Goal: Task Accomplishment & Management: Manage account settings

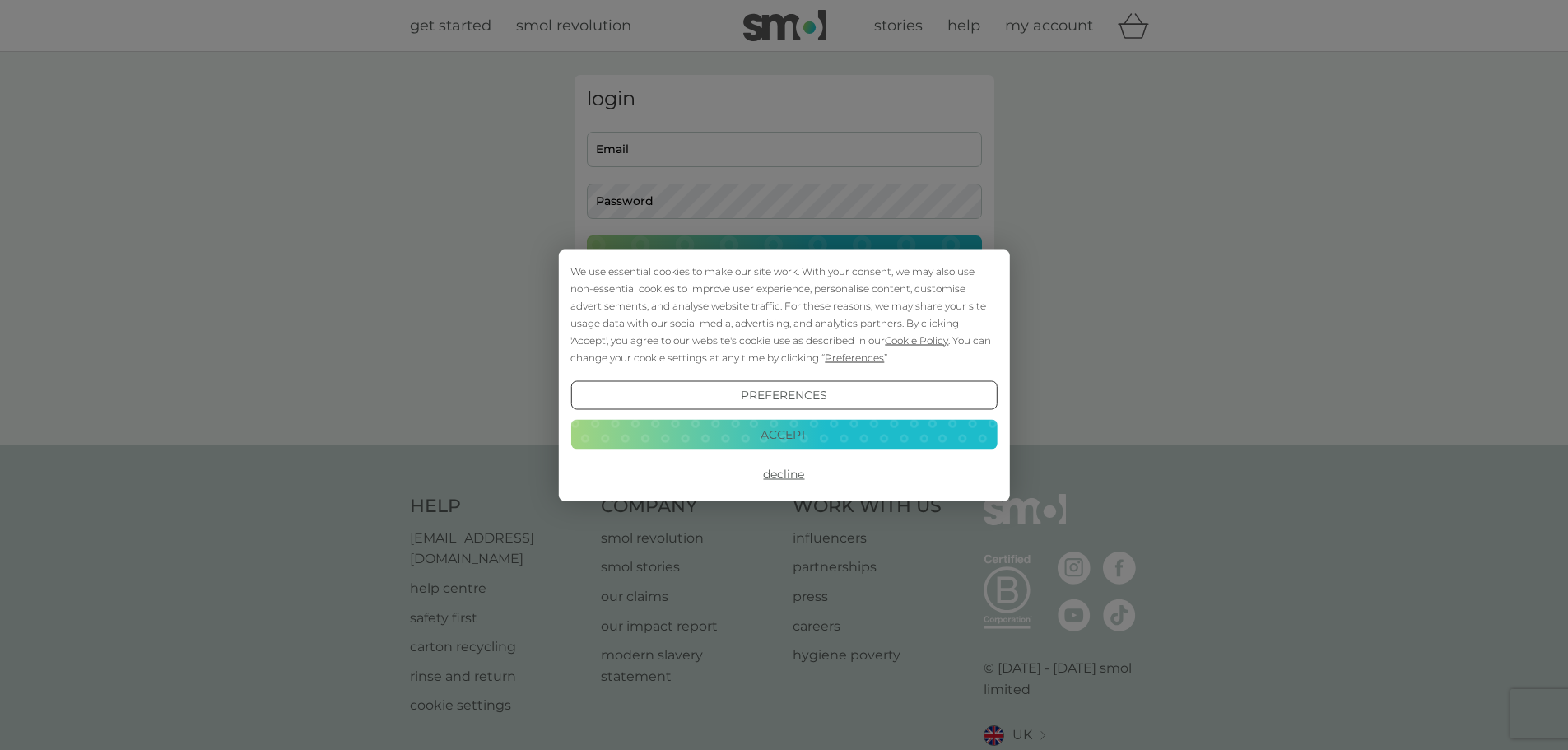
type input "[EMAIL_ADDRESS][DOMAIN_NAME]"
click at [782, 427] on button "Accept" at bounding box center [784, 434] width 427 height 30
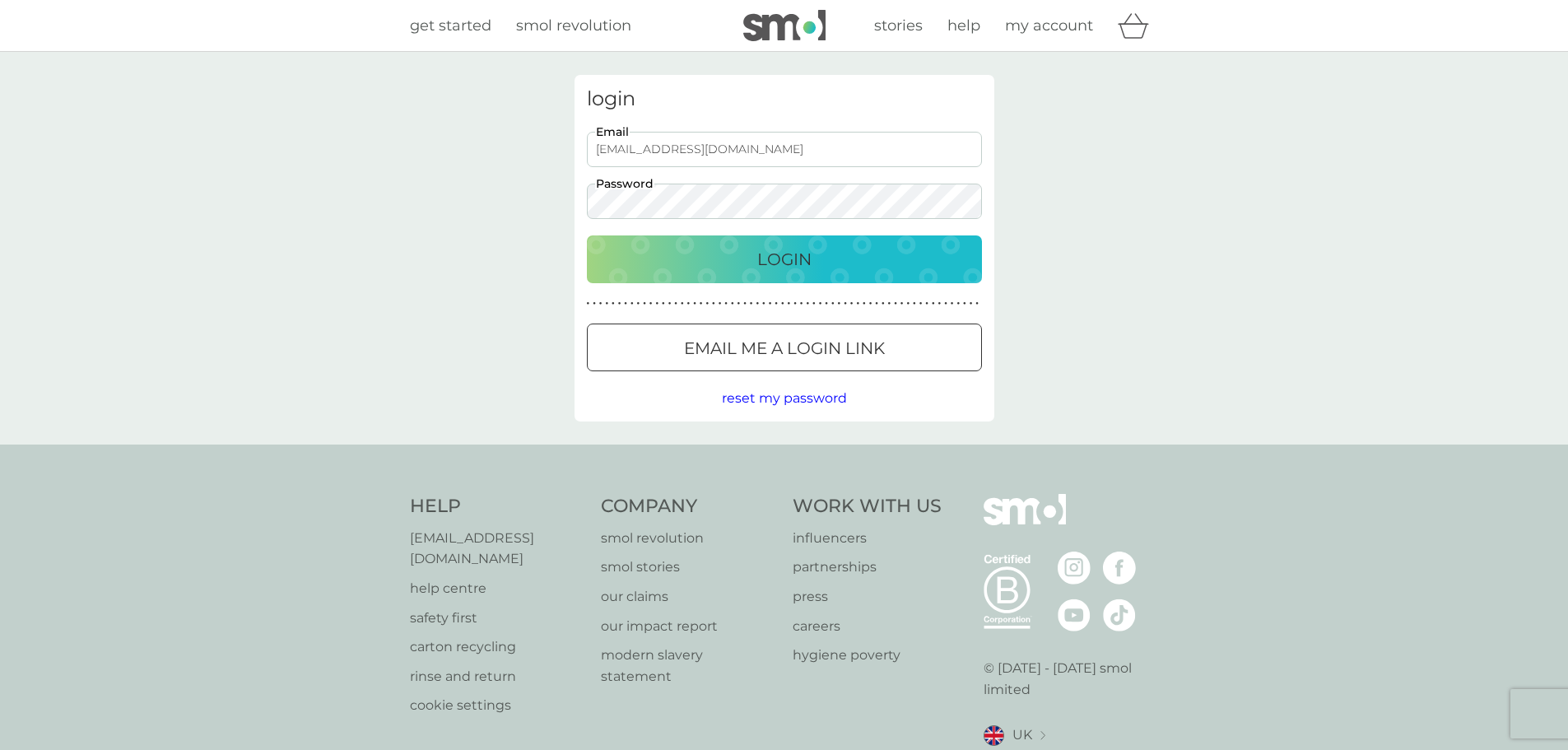
click at [776, 258] on p "Login" at bounding box center [784, 258] width 54 height 26
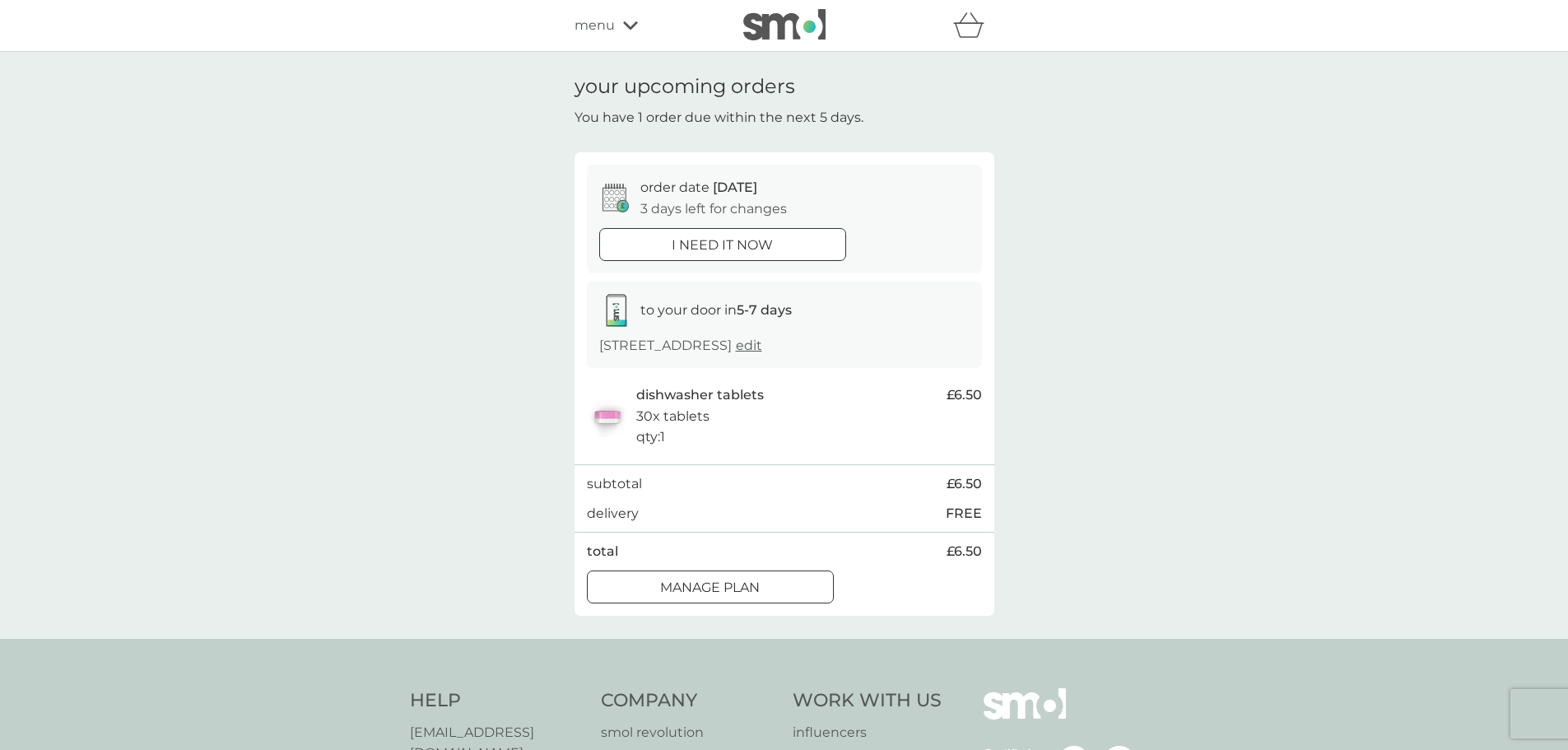
click at [732, 596] on div at bounding box center [710, 587] width 59 height 17
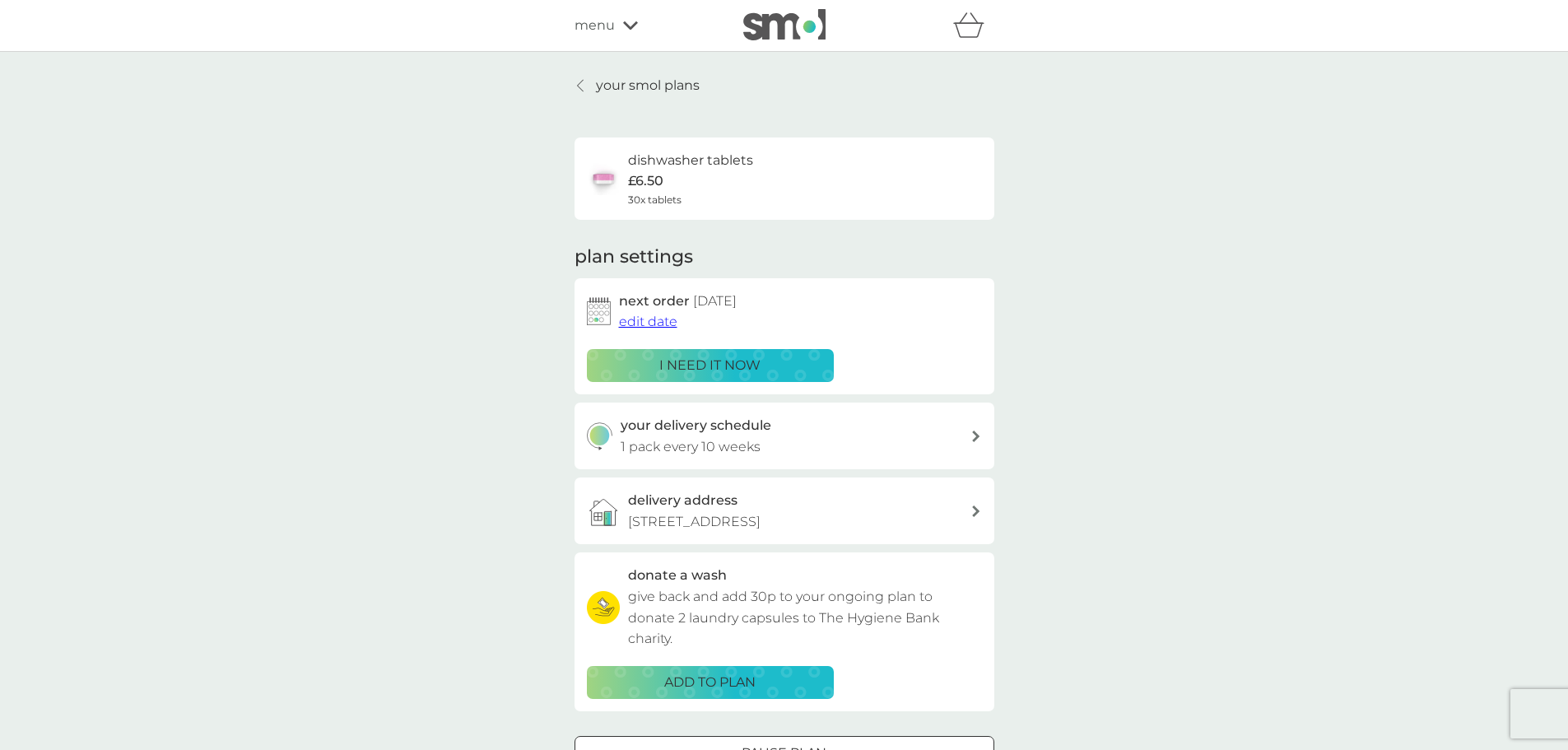
click at [649, 319] on span "edit date" at bounding box center [648, 321] width 59 height 15
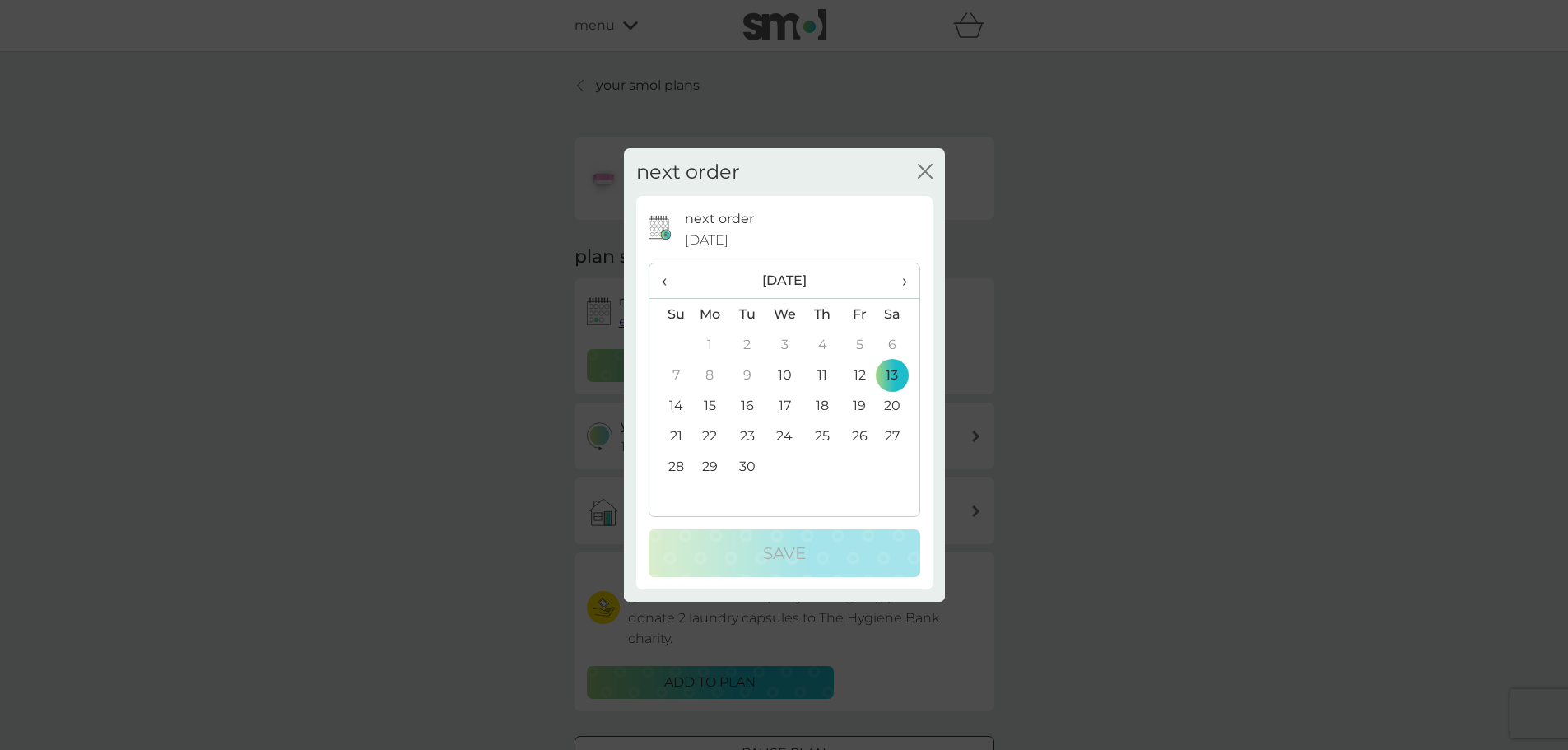
click at [903, 276] on span "›" at bounding box center [897, 281] width 16 height 34
click at [709, 371] on td "6" at bounding box center [710, 375] width 38 height 31
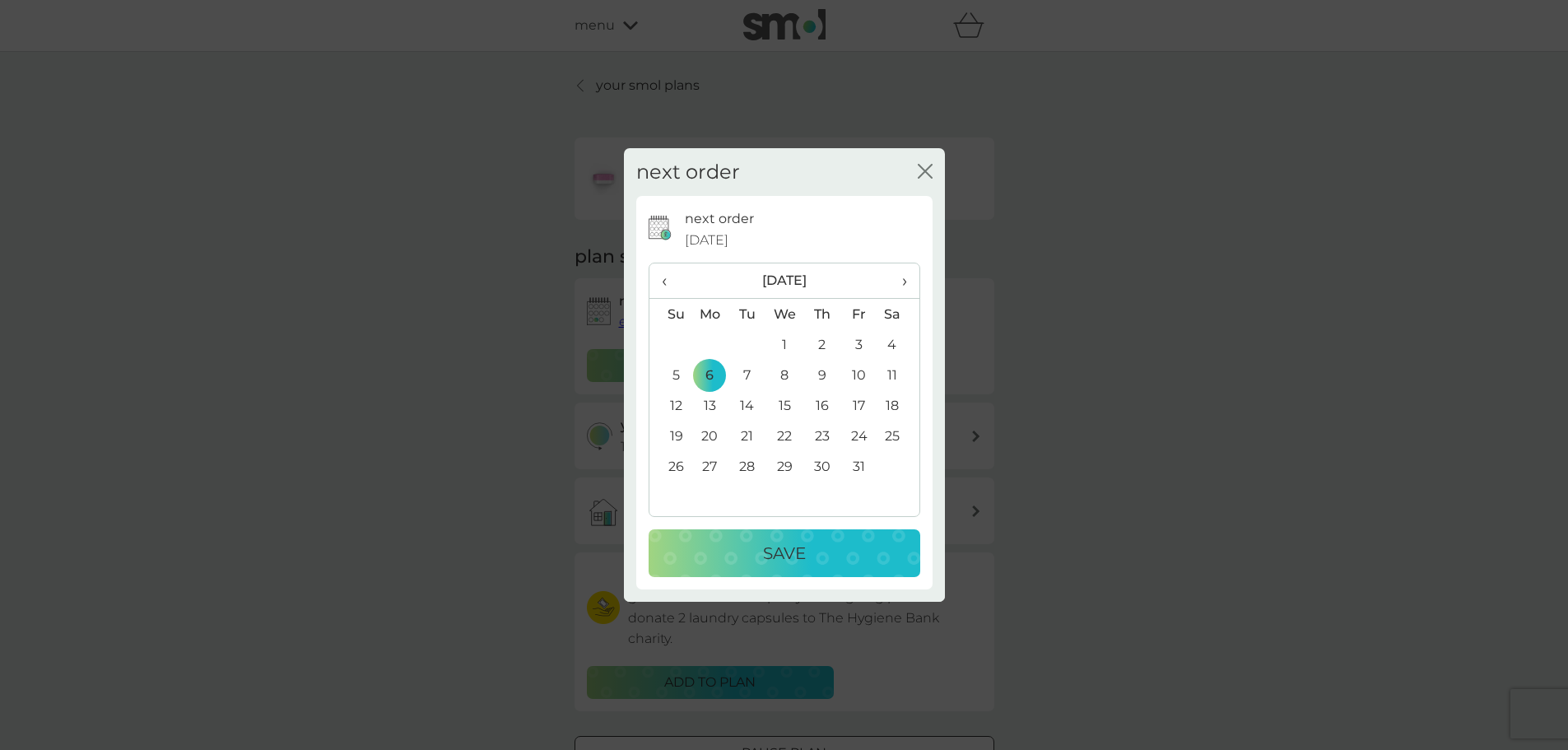
click at [905, 281] on span "›" at bounding box center [897, 281] width 16 height 34
click at [709, 376] on td "3" at bounding box center [710, 375] width 38 height 31
click at [773, 547] on p "Save" at bounding box center [785, 553] width 43 height 26
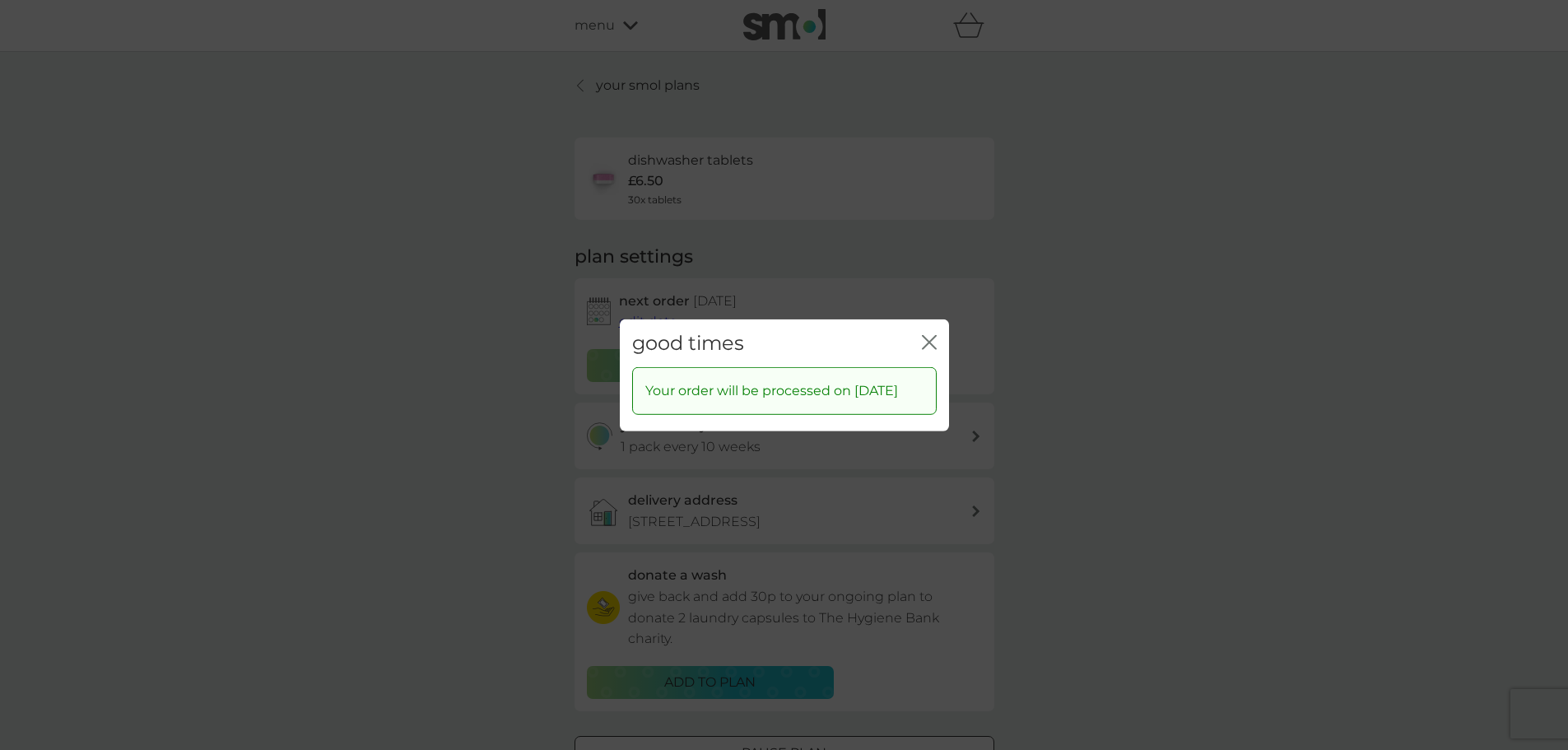
click at [927, 335] on icon "close" at bounding box center [925, 341] width 6 height 14
